Goal: Navigation & Orientation: Find specific page/section

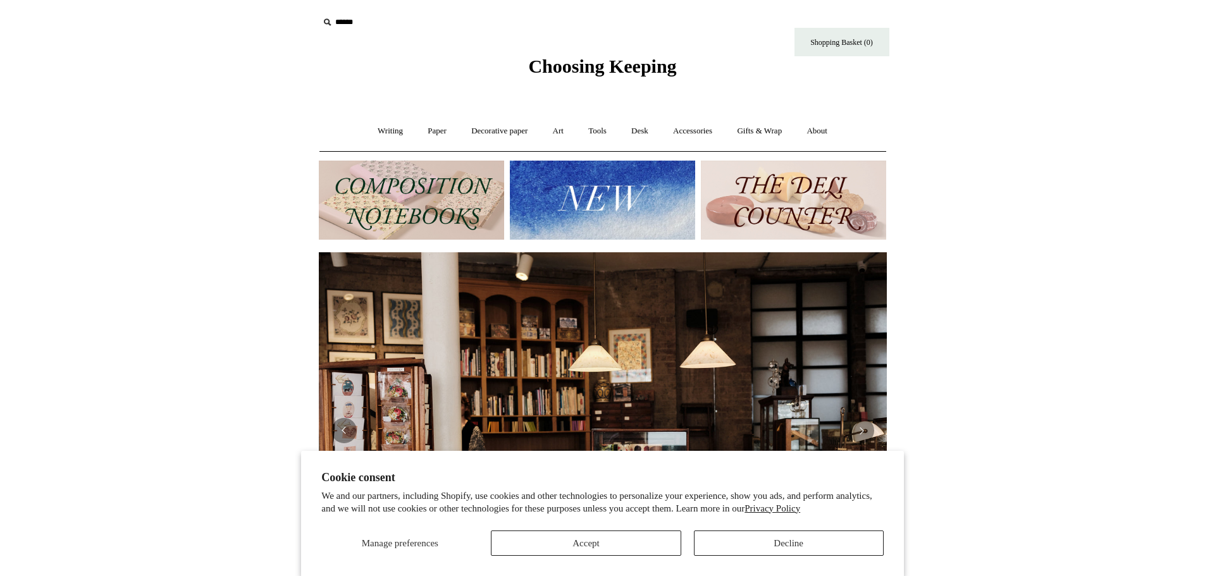
click at [423, 182] on img at bounding box center [411, 200] width 185 height 79
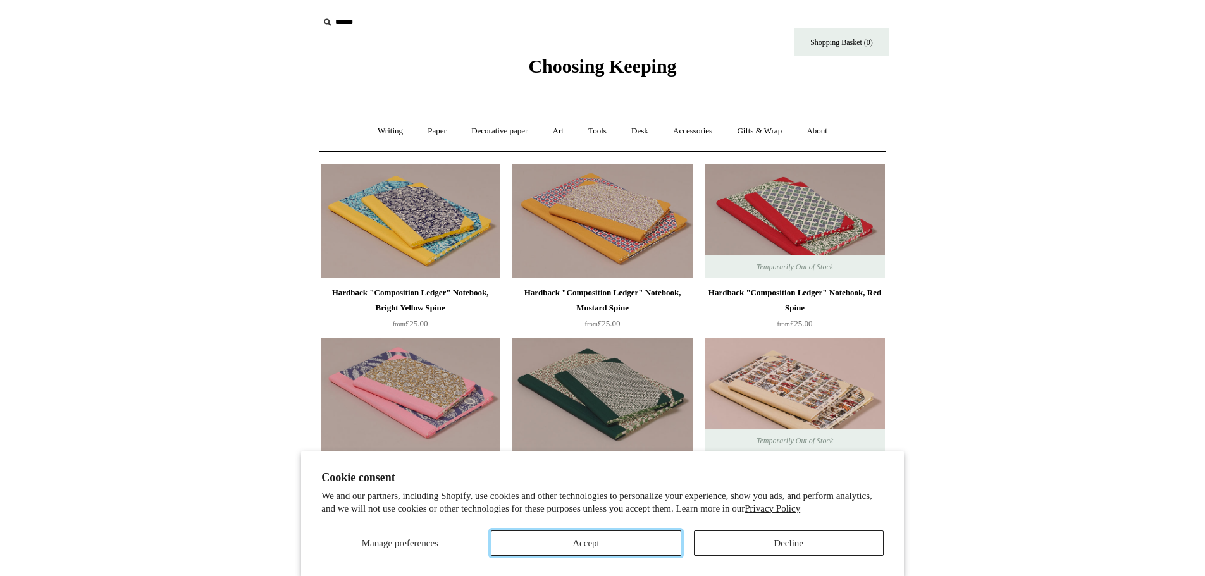
click at [635, 547] on button "Accept" at bounding box center [586, 543] width 190 height 25
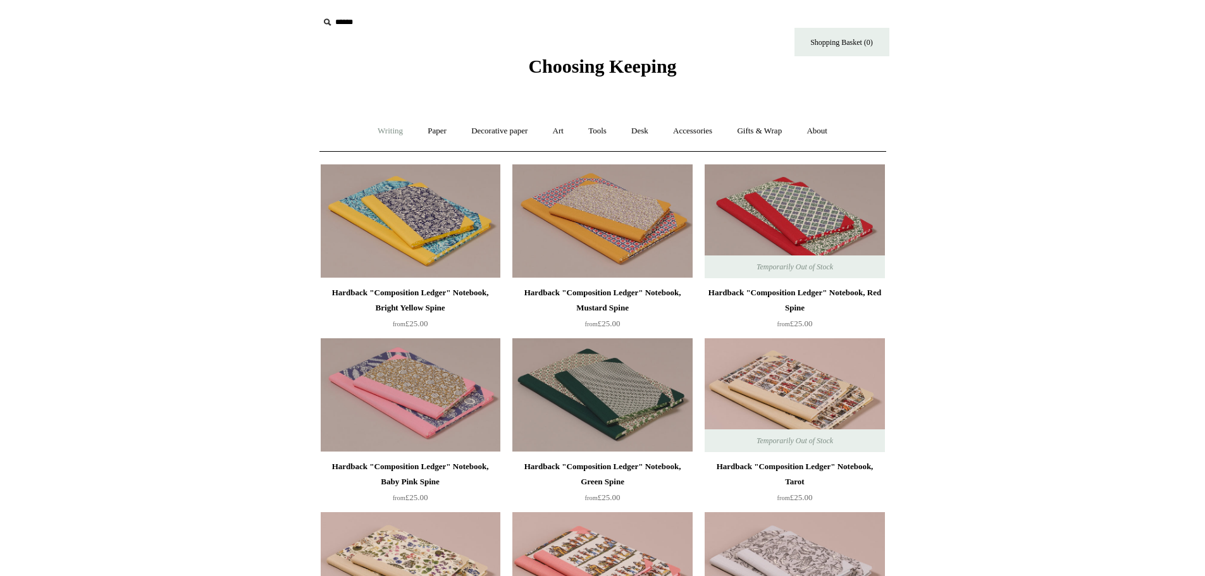
click at [385, 132] on link "Writing +" at bounding box center [390, 131] width 48 height 34
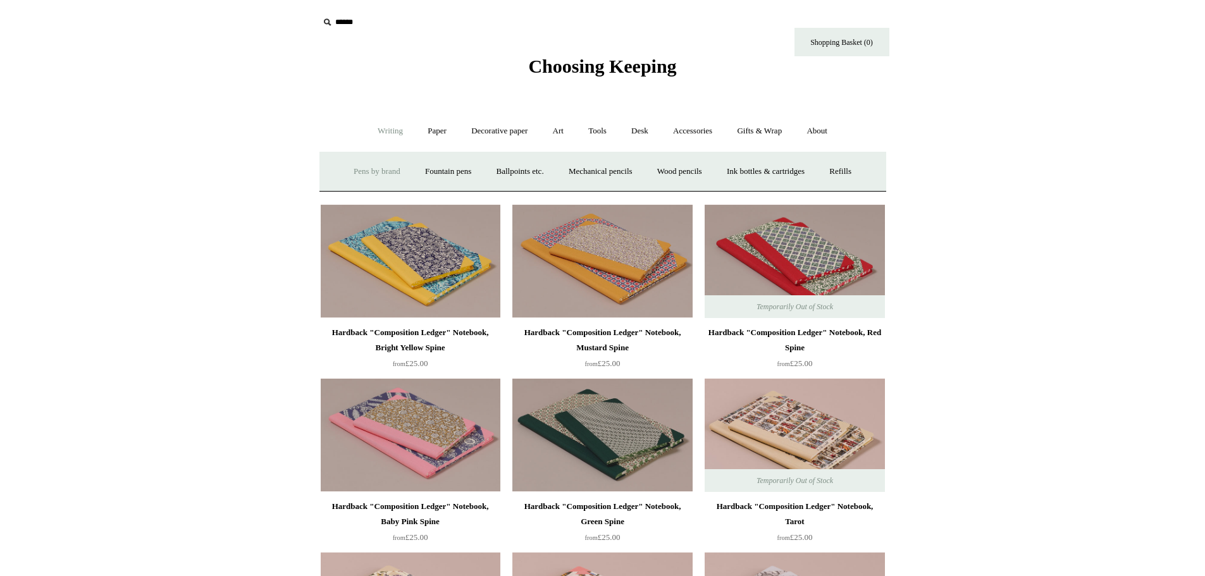
click at [373, 174] on link "Pens by brand +" at bounding box center [377, 172] width 70 height 34
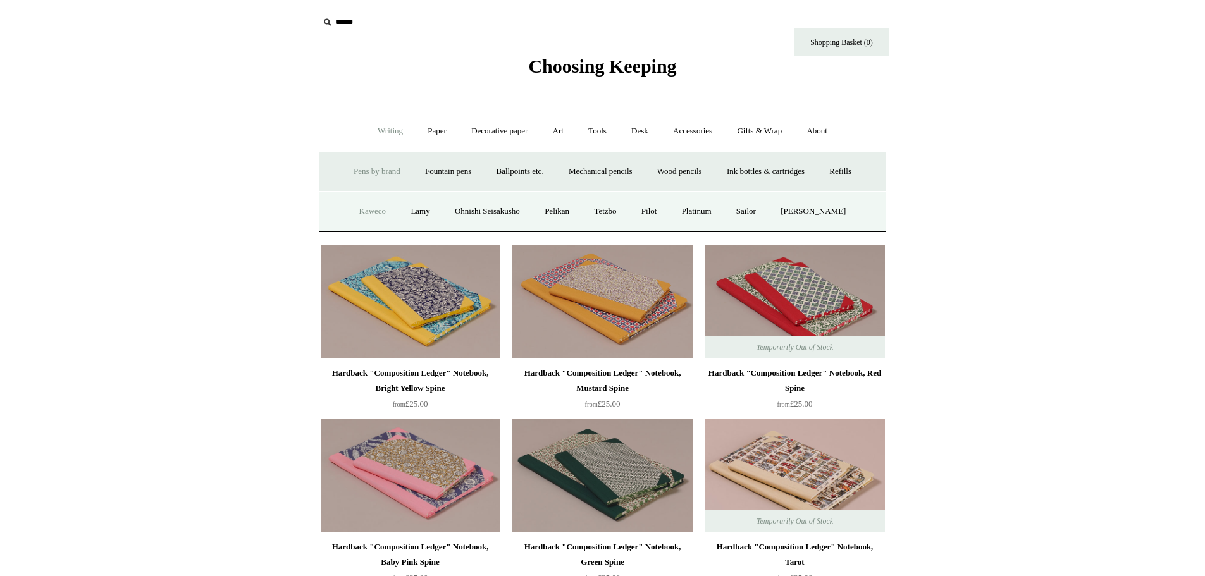
click at [378, 213] on link "Kaweco" at bounding box center [373, 212] width 50 height 34
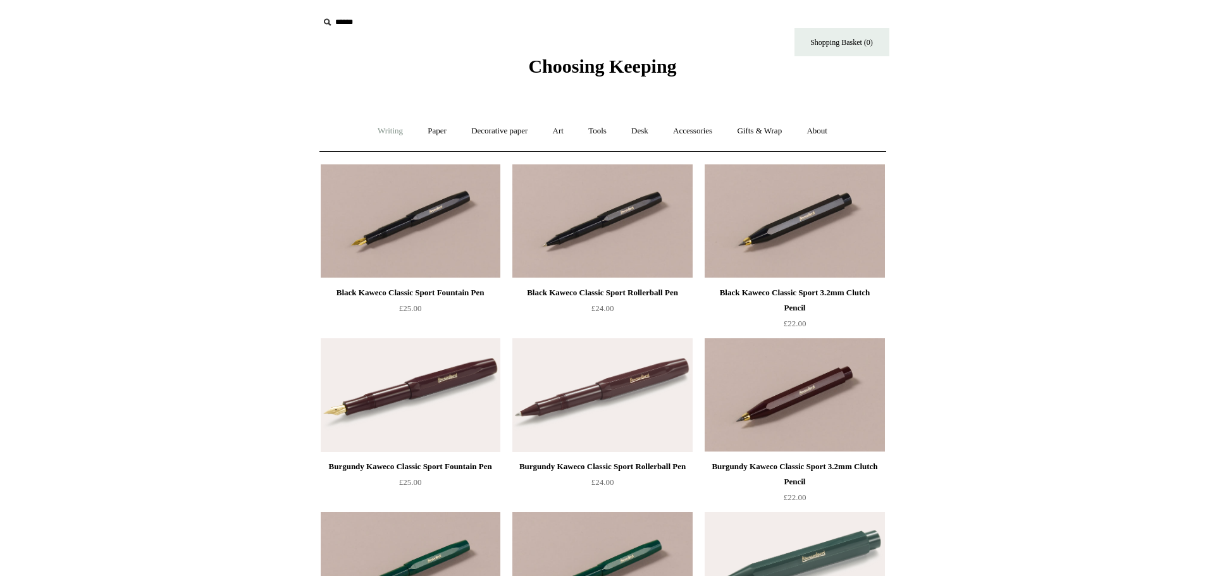
click at [378, 125] on link "Writing +" at bounding box center [390, 131] width 48 height 34
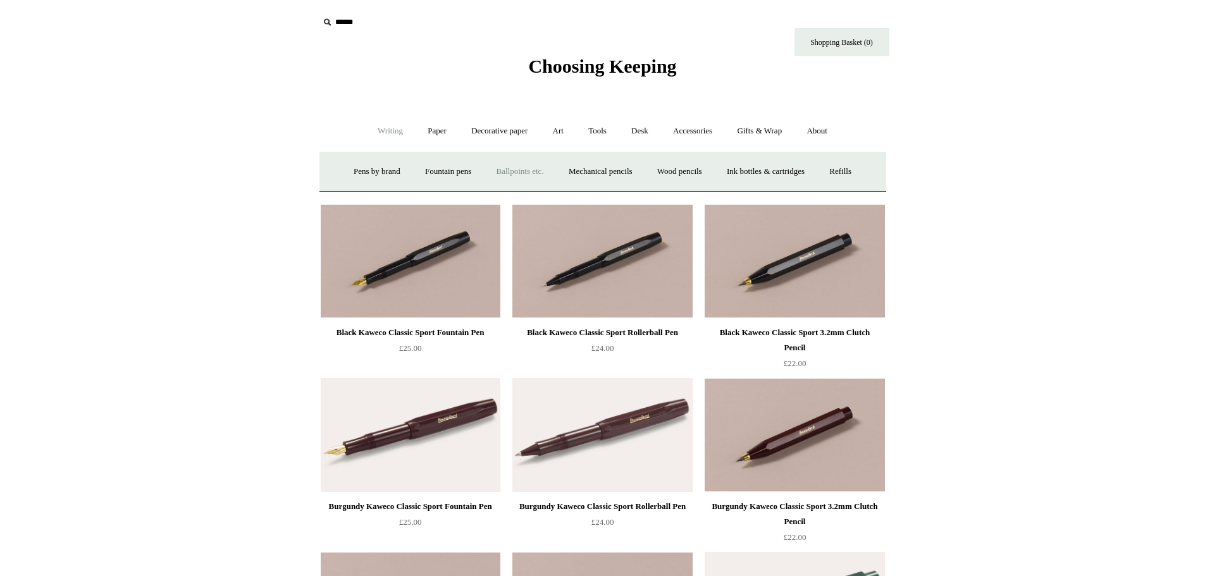
click at [501, 169] on link "Ballpoints etc. +" at bounding box center [520, 172] width 70 height 34
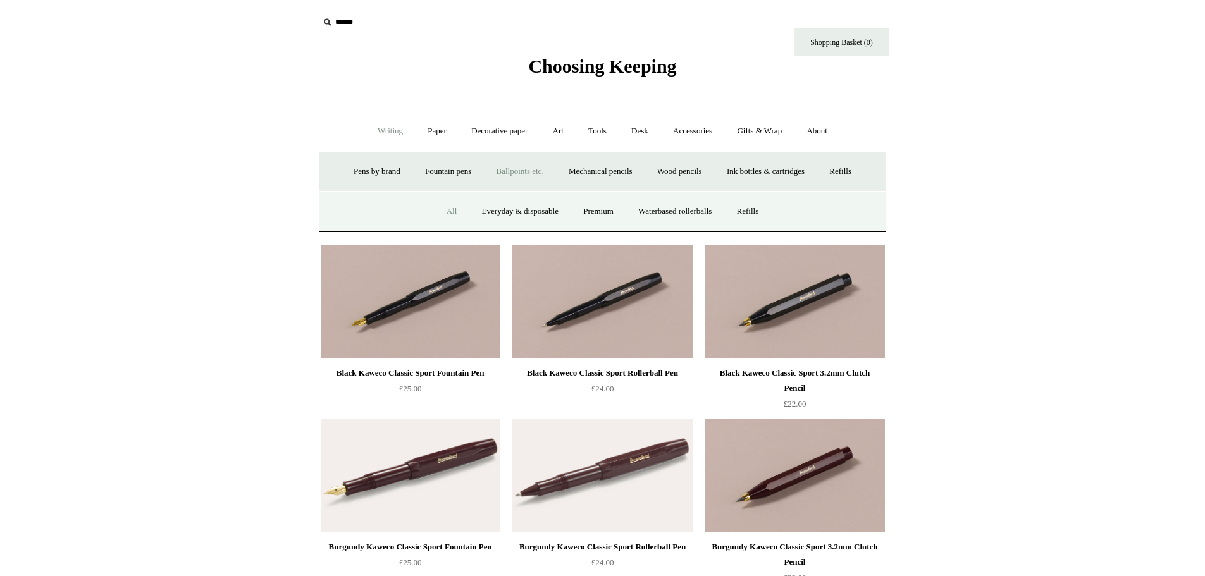
click at [445, 207] on link "All" at bounding box center [452, 212] width 34 height 34
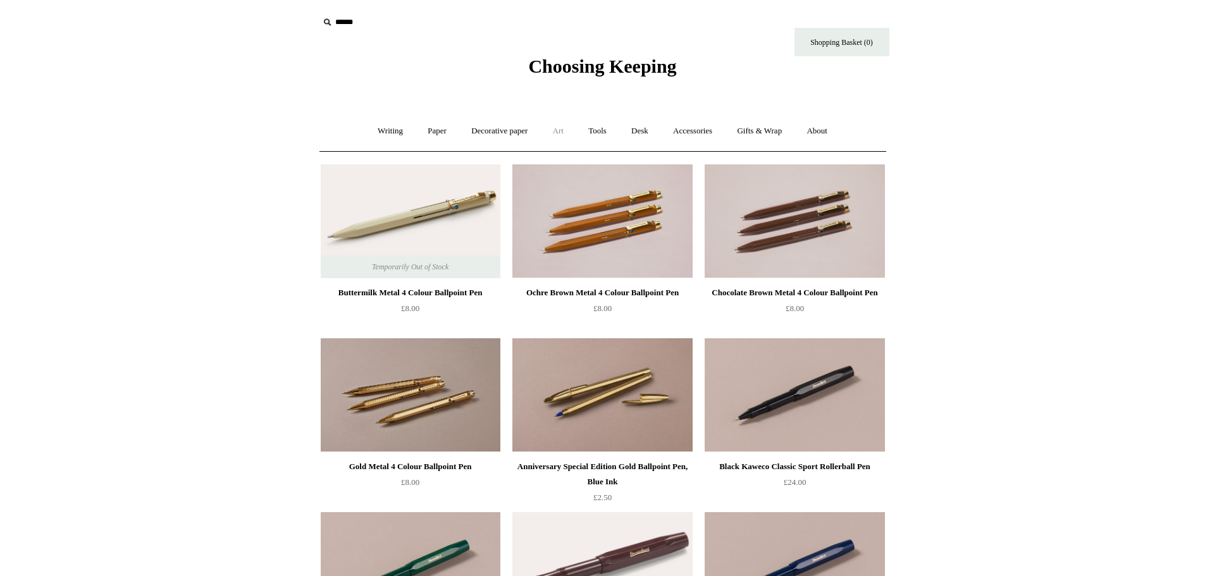
click at [553, 128] on link "Art +" at bounding box center [558, 131] width 34 height 34
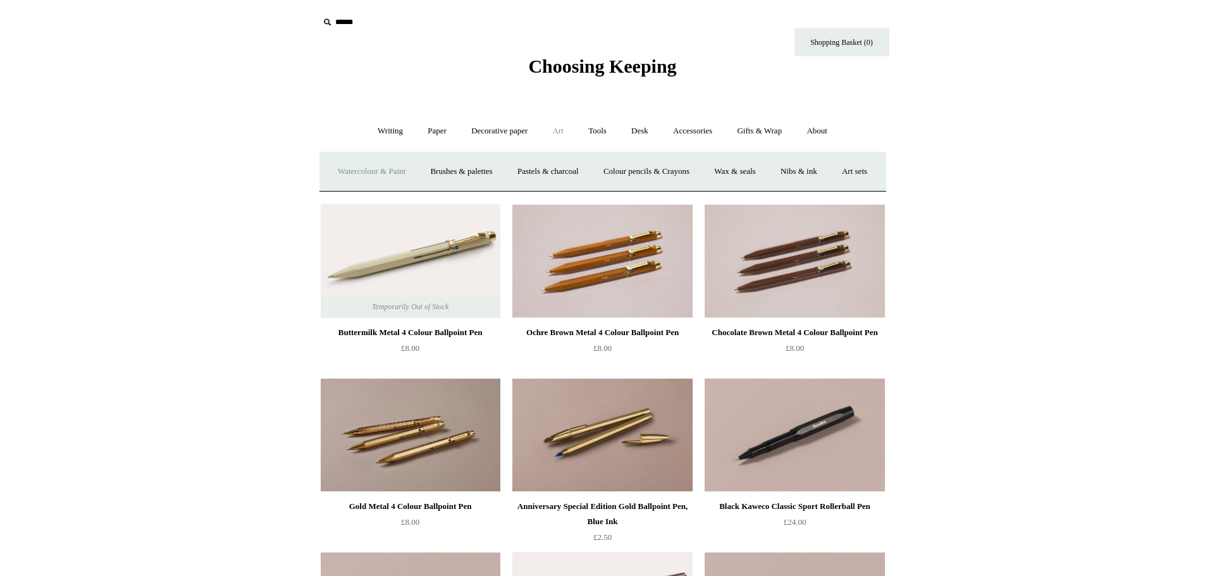
click at [390, 168] on link "Watercolour & Paint" at bounding box center [371, 172] width 90 height 34
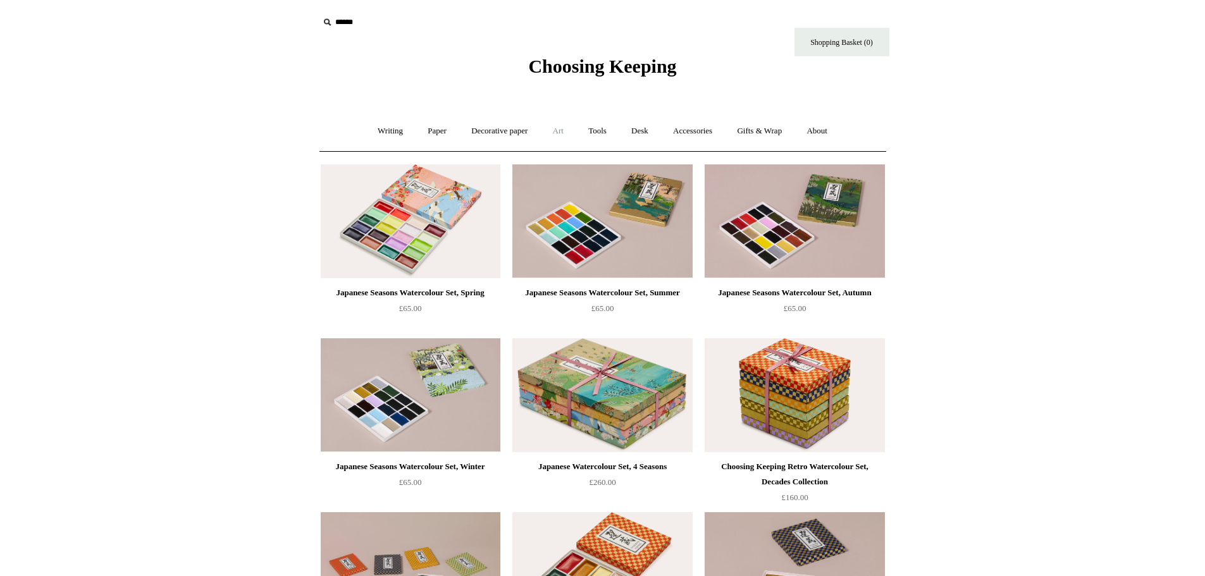
click at [562, 131] on link "Art +" at bounding box center [558, 131] width 34 height 34
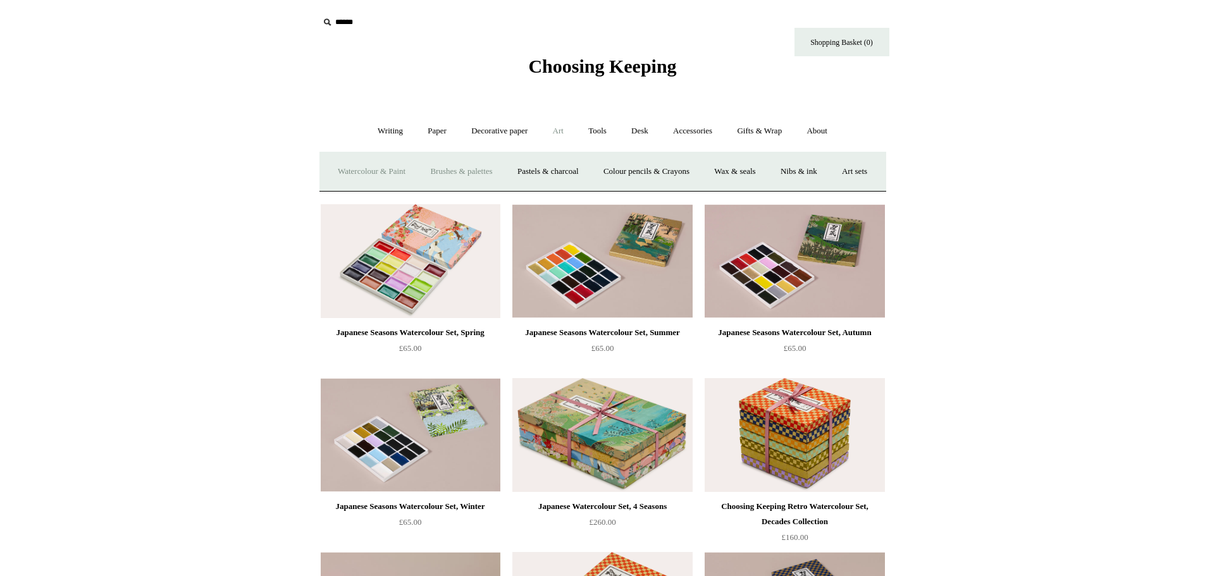
click at [483, 171] on link "Brushes & palettes" at bounding box center [461, 172] width 85 height 34
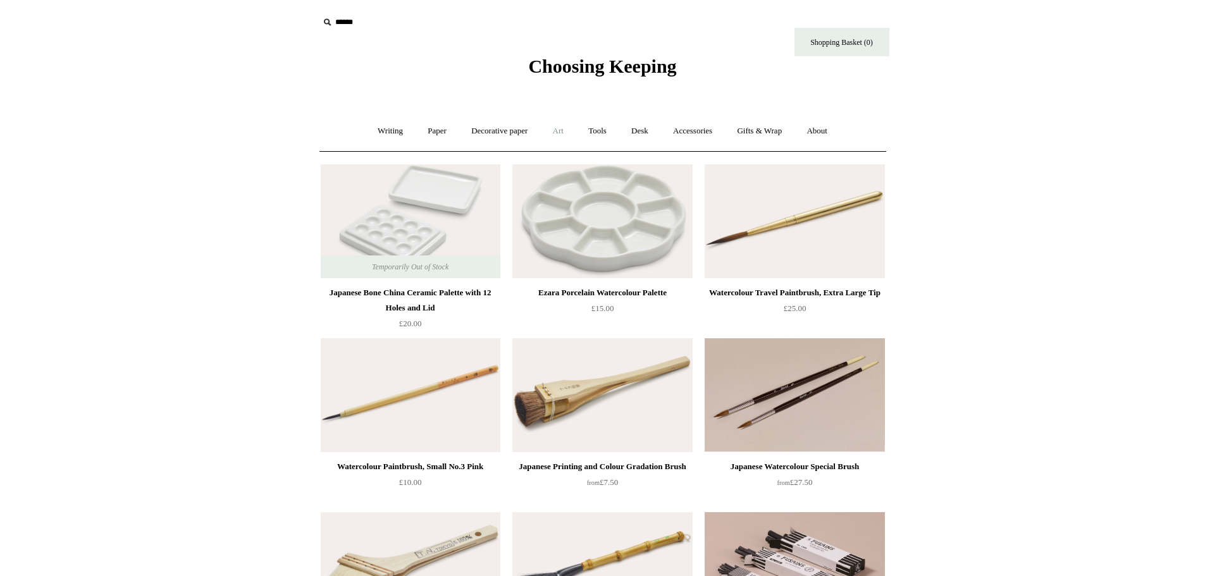
click at [554, 128] on link "Art +" at bounding box center [558, 131] width 34 height 34
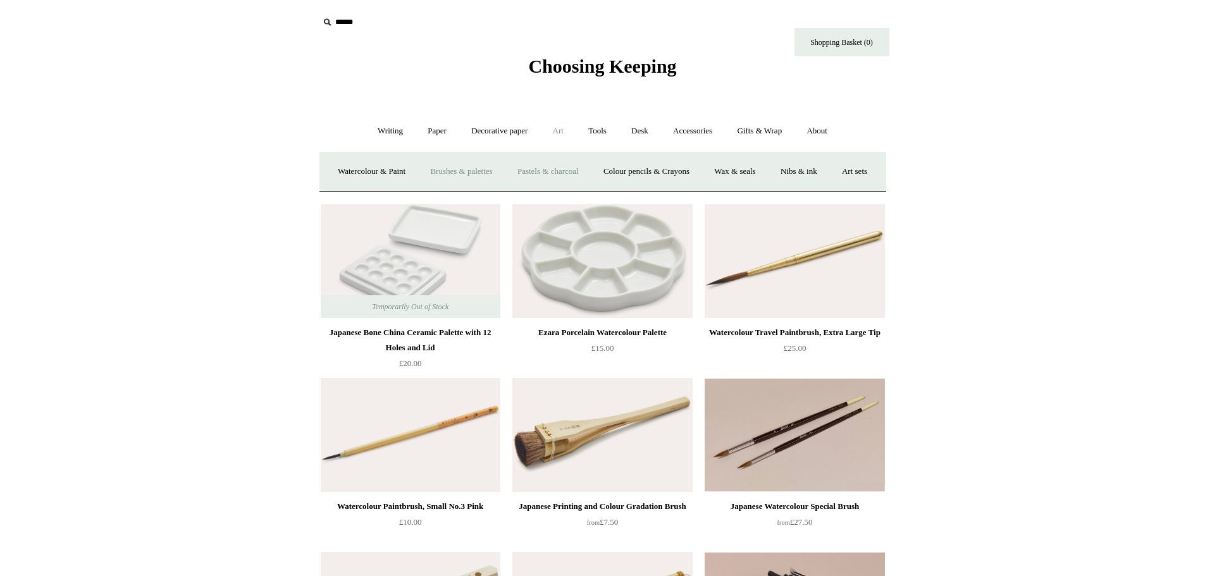
click at [560, 169] on link "Pastels & charcoal" at bounding box center [548, 172] width 84 height 34
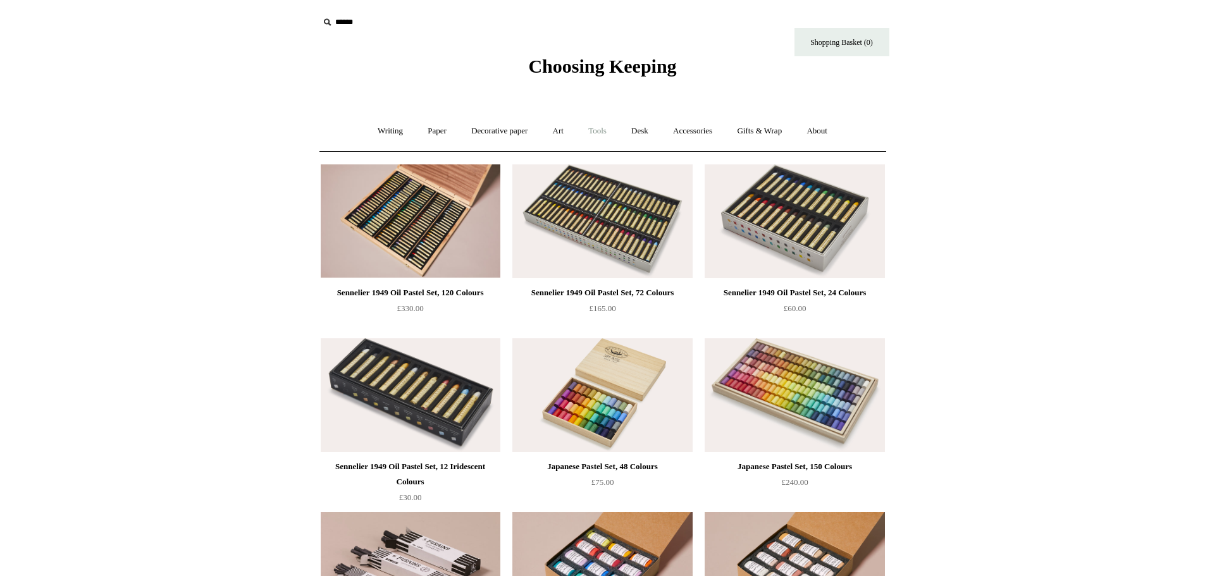
click at [605, 132] on link "Tools +" at bounding box center [597, 131] width 41 height 34
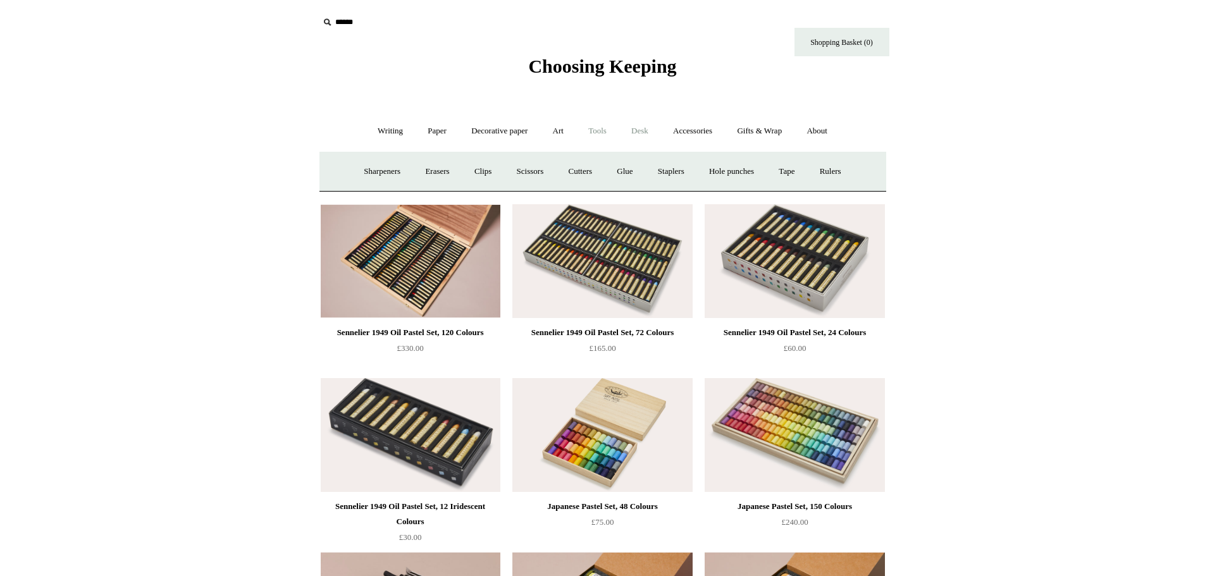
click at [642, 128] on link "Desk +" at bounding box center [640, 131] width 40 height 34
